Goal: Information Seeking & Learning: Learn about a topic

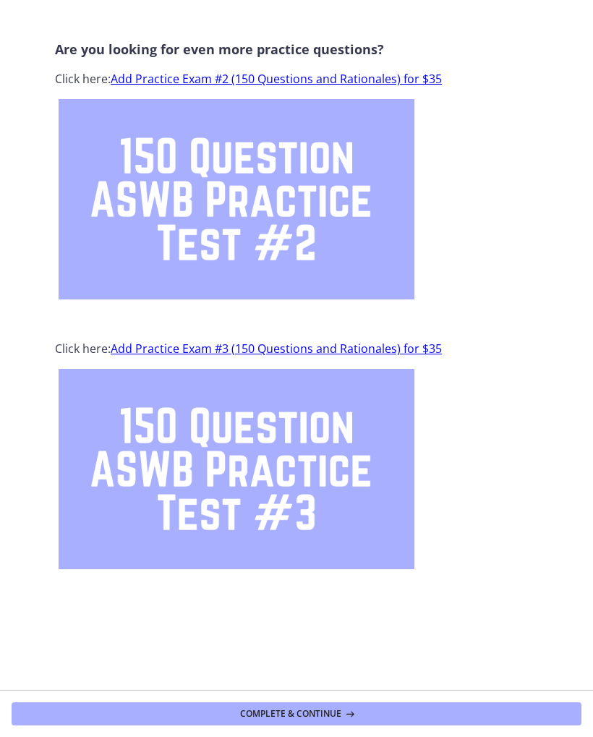
click at [411, 713] on button "Complete & continue" at bounding box center [297, 713] width 570 height 23
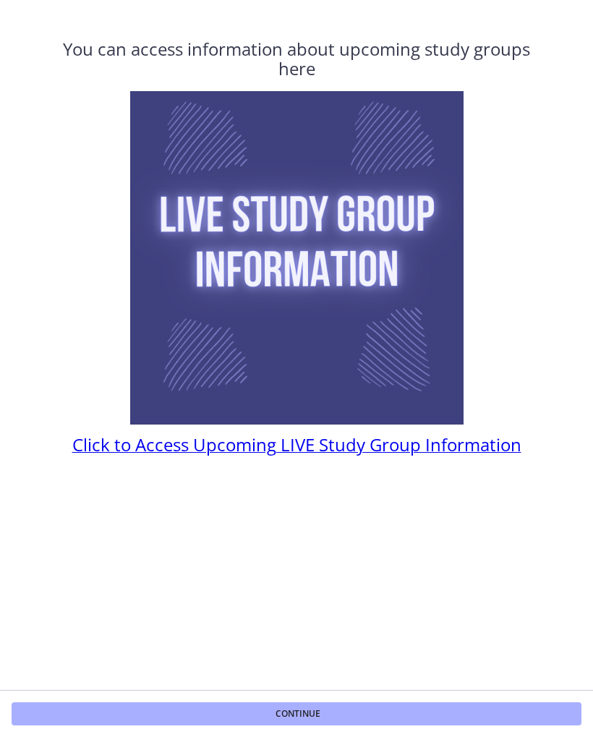
click at [448, 720] on button "Continue" at bounding box center [297, 713] width 570 height 23
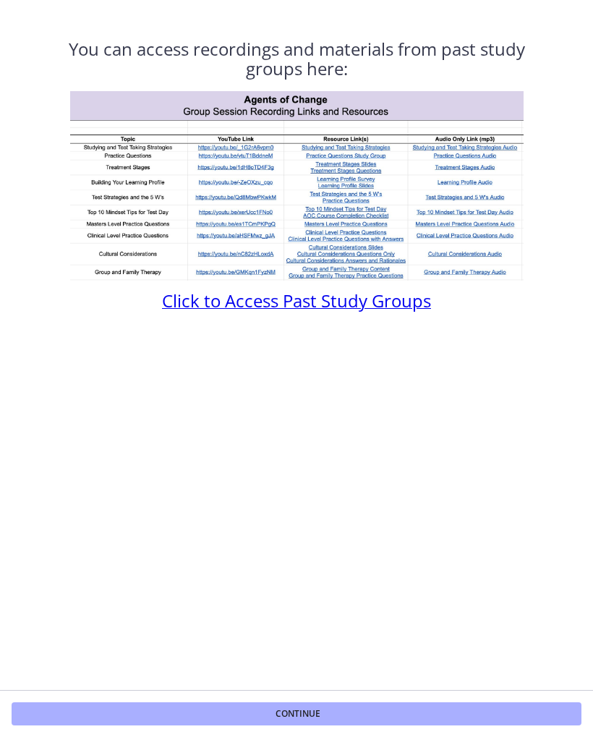
click at [382, 297] on span "Click to Access Past Study Groups" at bounding box center [296, 301] width 269 height 24
click at [395, 708] on button "Continue" at bounding box center [297, 713] width 570 height 23
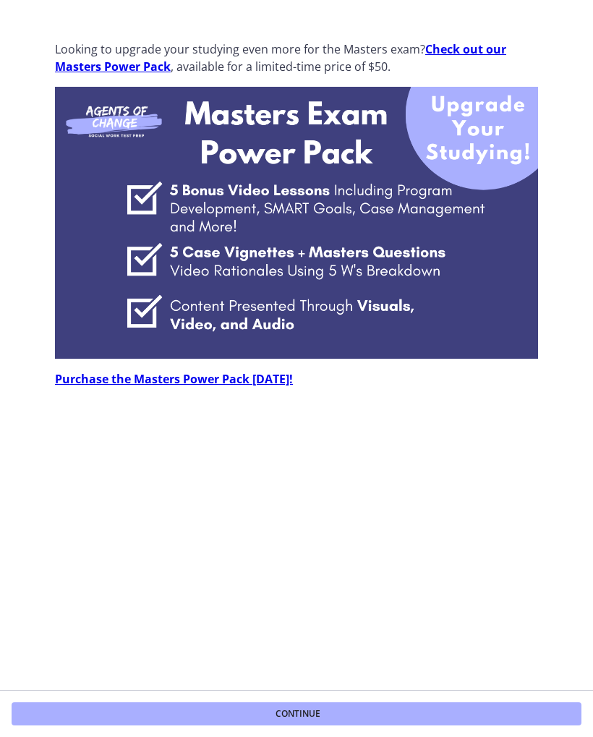
click at [417, 711] on button "Continue" at bounding box center [297, 713] width 570 height 23
